Goal: Task Accomplishment & Management: Manage account settings

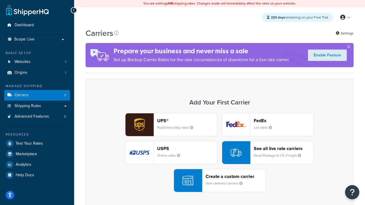
click at [220, 153] on div "UPS® Published daily rates FedEx List rates USPS Online rates See all live rate…" at bounding box center [220, 152] width 256 height 79
click at [284, 121] on header "FedEx" at bounding box center [284, 120] width 60 height 5
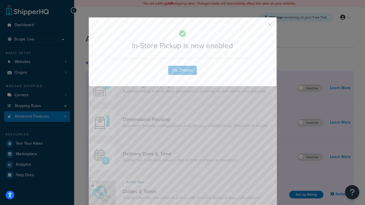
scroll to position [185, 0]
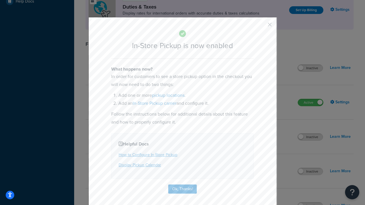
click at [261, 27] on button "button" at bounding box center [261, 26] width 1 height 1
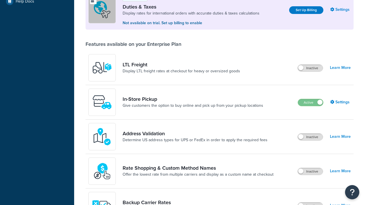
scroll to position [174, 0]
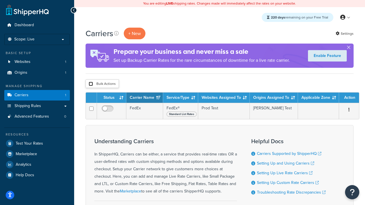
click at [91, 84] on input "checkbox" at bounding box center [91, 84] width 4 height 4
checkbox input "true"
click at [0, 0] on button "Delete" at bounding box center [0, 0] width 0 height 0
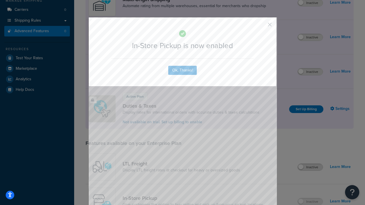
click at [261, 26] on button "button" at bounding box center [261, 26] width 1 height 1
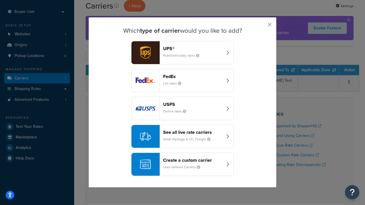
click at [183, 165] on div "Create a custom carrier User-defined Carriers" at bounding box center [193, 165] width 60 height 14
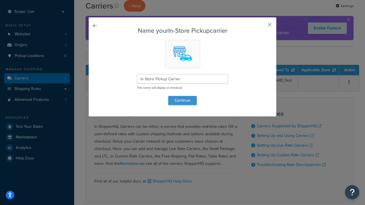
type input "In Store Pickup Carrier"
click at [183, 100] on button "Continue" at bounding box center [182, 100] width 29 height 9
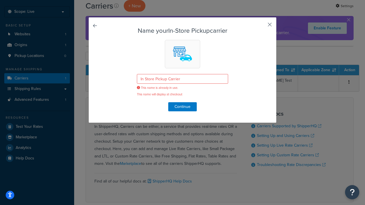
click at [261, 27] on button "button" at bounding box center [261, 26] width 1 height 1
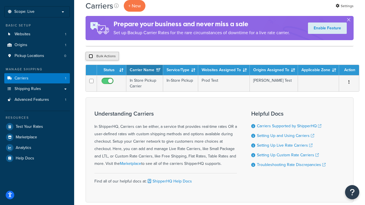
click at [91, 56] on input "checkbox" at bounding box center [91, 56] width 4 height 4
checkbox input "true"
click at [0, 0] on button "Delete" at bounding box center [0, 0] width 0 height 0
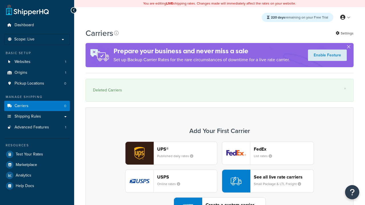
scroll to position [79, 0]
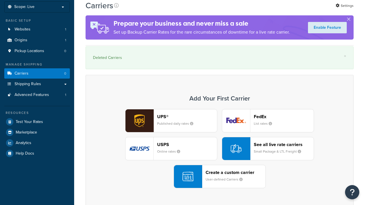
click at [220, 109] on div "UPS® Published daily rates FedEx List rates USPS Online rates See all live rate…" at bounding box center [220, 148] width 256 height 79
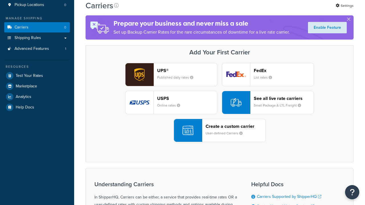
click at [220, 131] on div "Create a custom carrier User-defined Carriers" at bounding box center [236, 131] width 60 height 14
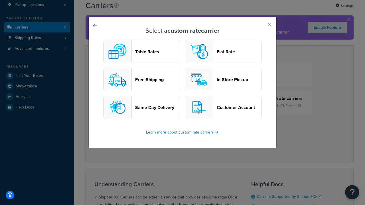
click at [223, 80] on header "In-Store Pickup" at bounding box center [239, 79] width 45 height 5
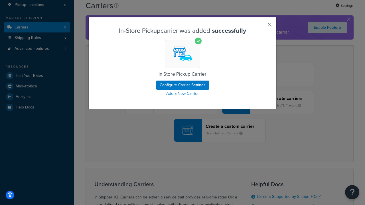
click at [261, 27] on button "button" at bounding box center [261, 26] width 1 height 1
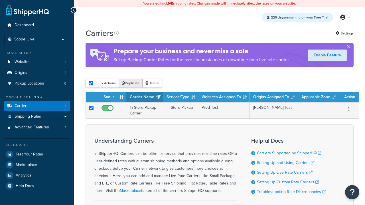
click at [131, 84] on button "Duplicate" at bounding box center [131, 83] width 24 height 9
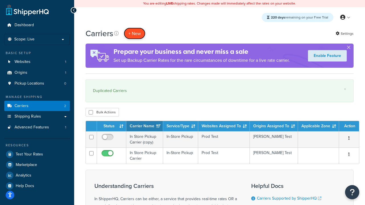
click at [135, 33] on button "+ New" at bounding box center [135, 34] width 22 height 12
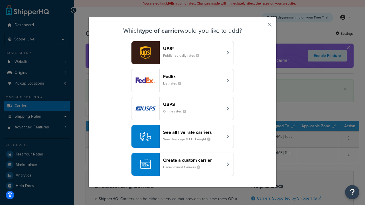
click at [183, 165] on div "Create a custom carrier User-defined Carriers" at bounding box center [193, 165] width 60 height 14
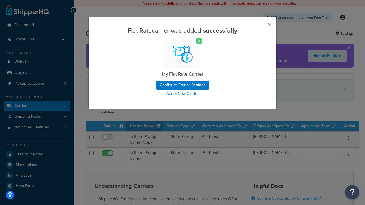
click at [261, 27] on button "button" at bounding box center [261, 26] width 1 height 1
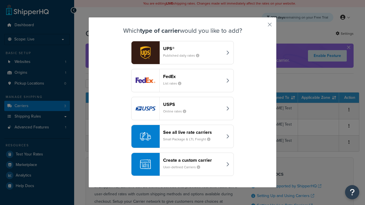
click at [183, 165] on div "Create a custom carrier User-defined Carriers" at bounding box center [193, 165] width 60 height 14
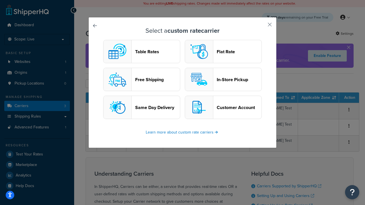
click at [142, 52] on header "Table Rates" at bounding box center [157, 51] width 45 height 5
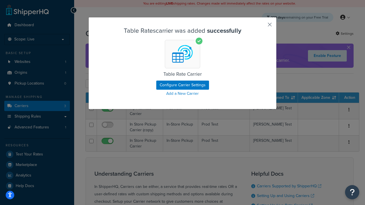
click at [261, 27] on button "button" at bounding box center [261, 26] width 1 height 1
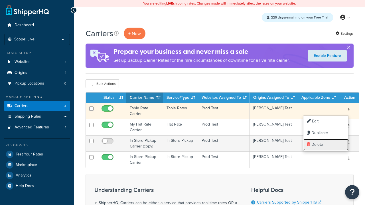
click at [326, 145] on link "Delete" at bounding box center [326, 145] width 45 height 12
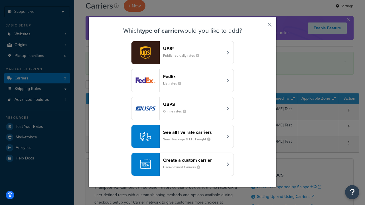
click at [183, 137] on div "See all live rate carriers Small Package & LTL Freight" at bounding box center [193, 137] width 60 height 14
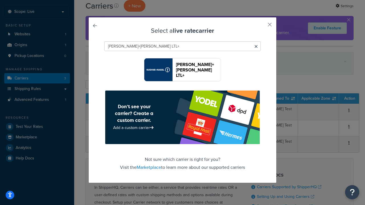
click at [198, 70] on header "[PERSON_NAME]+[PERSON_NAME] LTL+" at bounding box center [198, 70] width 45 height 16
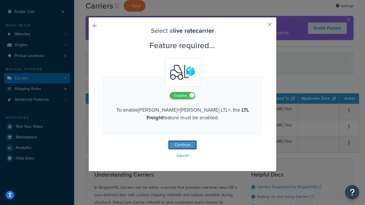
click at [183, 145] on button "Continue" at bounding box center [182, 145] width 29 height 9
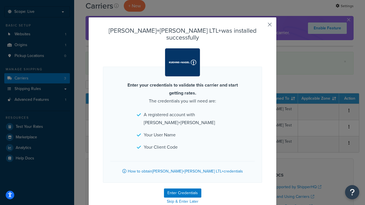
click at [261, 27] on button "button" at bounding box center [261, 26] width 1 height 1
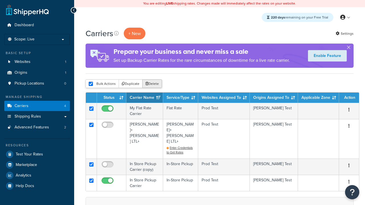
click at [153, 84] on button "Delete" at bounding box center [152, 84] width 20 height 9
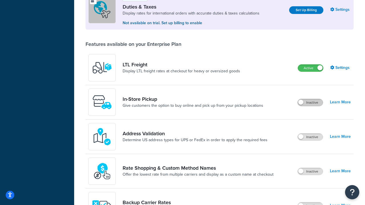
scroll to position [174, 0]
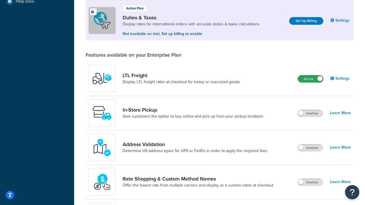
click at [311, 79] on label "Active" at bounding box center [310, 79] width 25 height 7
